Goal: Information Seeking & Learning: Learn about a topic

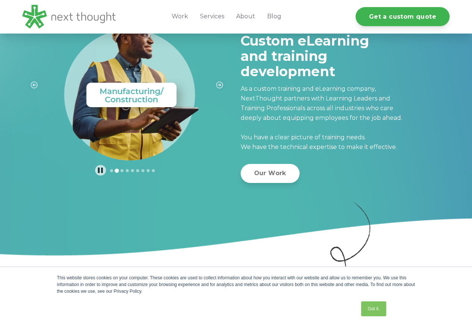
scroll to position [313, 0]
